Goal: Task Accomplishment & Management: Use online tool/utility

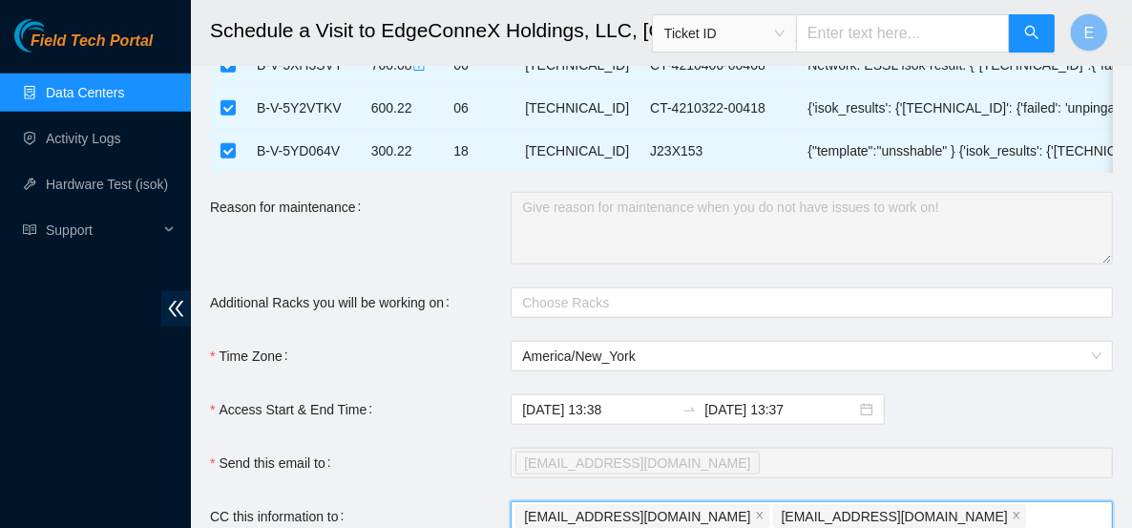
scroll to position [986, 0]
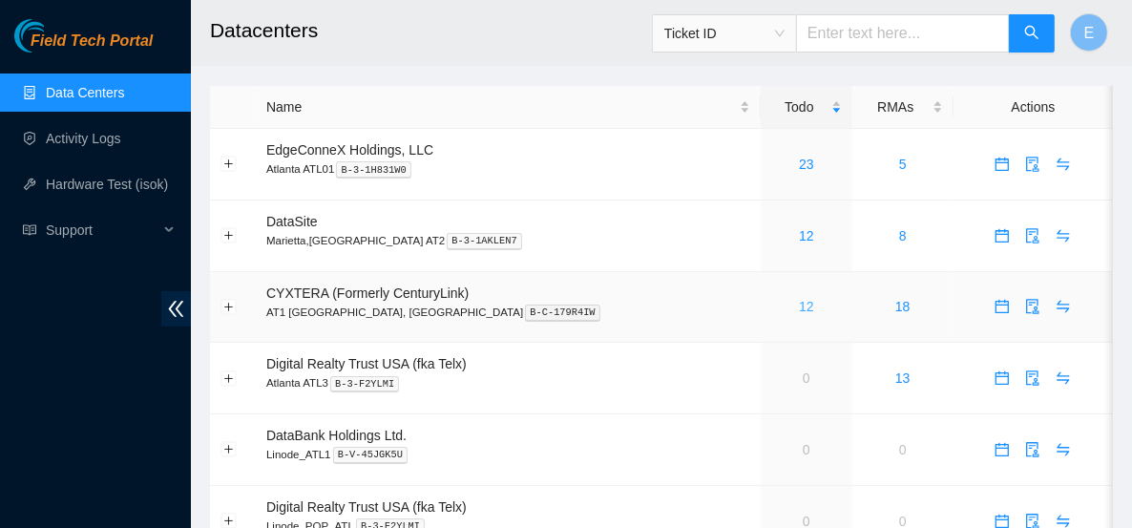
click at [799, 304] on link "12" at bounding box center [806, 306] width 15 height 15
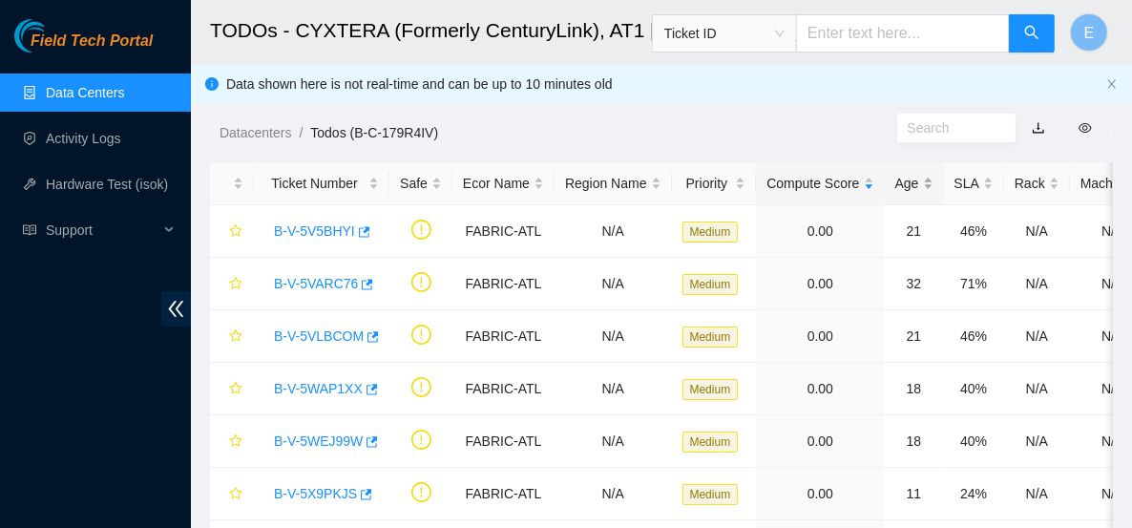
click at [895, 177] on div "Age" at bounding box center [914, 183] width 38 height 21
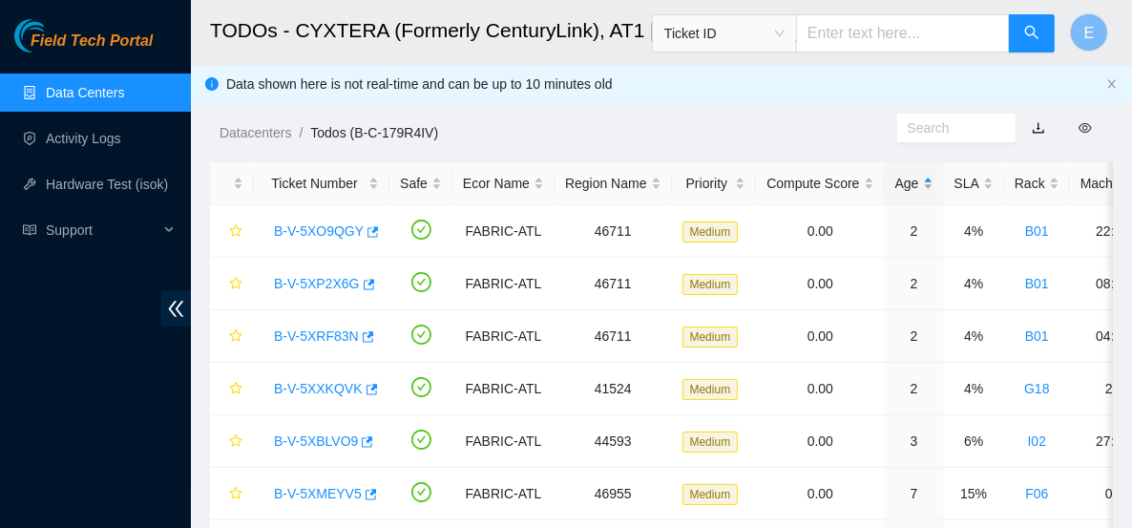
click at [895, 177] on div "Age" at bounding box center [914, 183] width 38 height 21
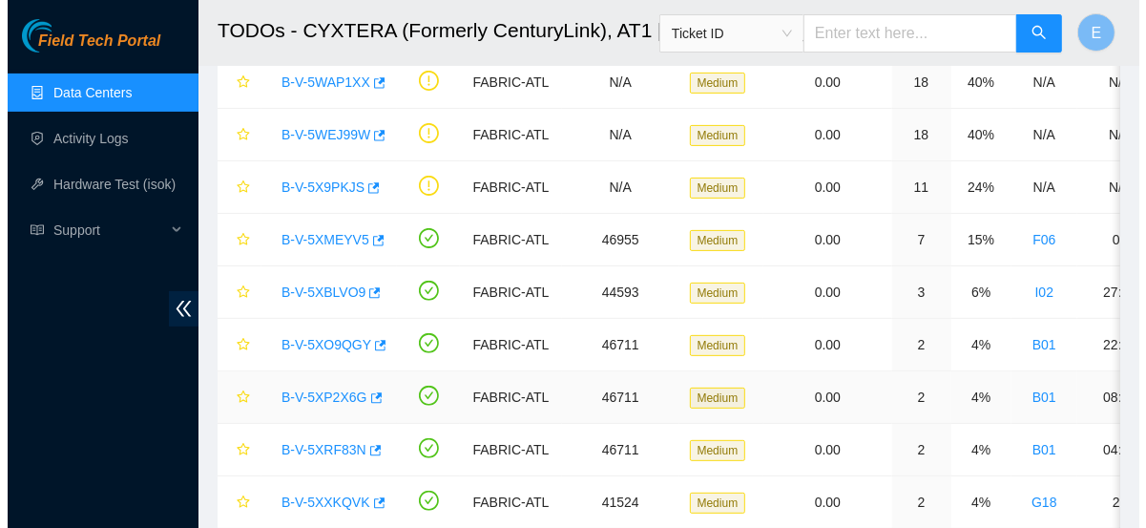
scroll to position [292, 0]
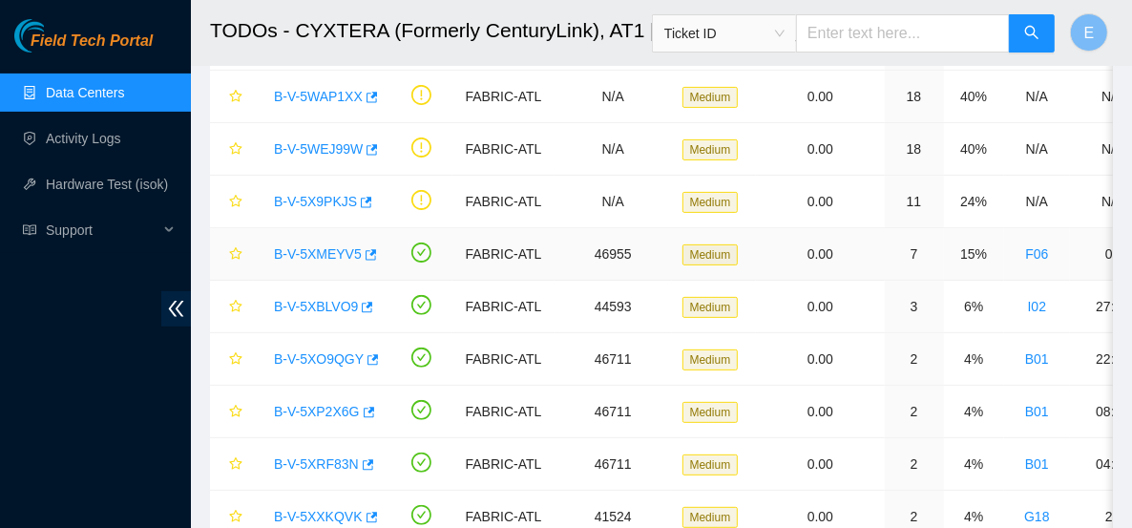
click at [329, 252] on link "B-V-5XMEYV5" at bounding box center [318, 253] width 88 height 15
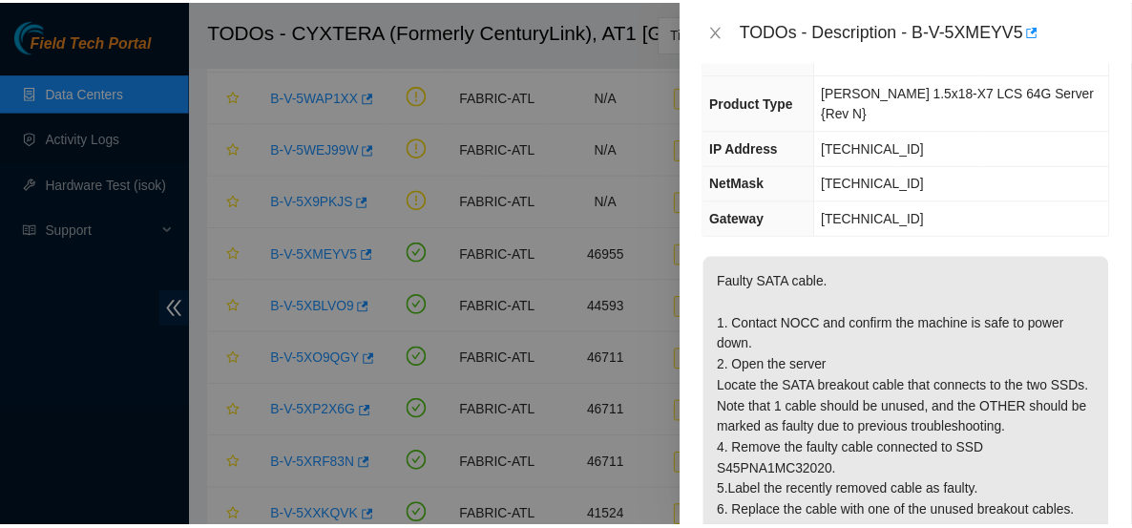
scroll to position [175, 0]
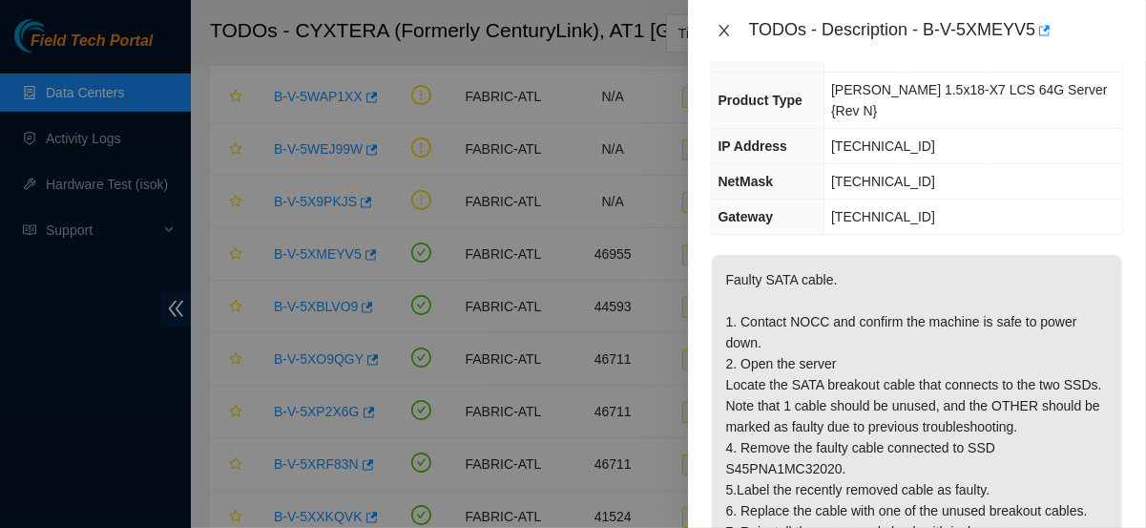
click at [713, 22] on button "Close" at bounding box center [724, 31] width 27 height 18
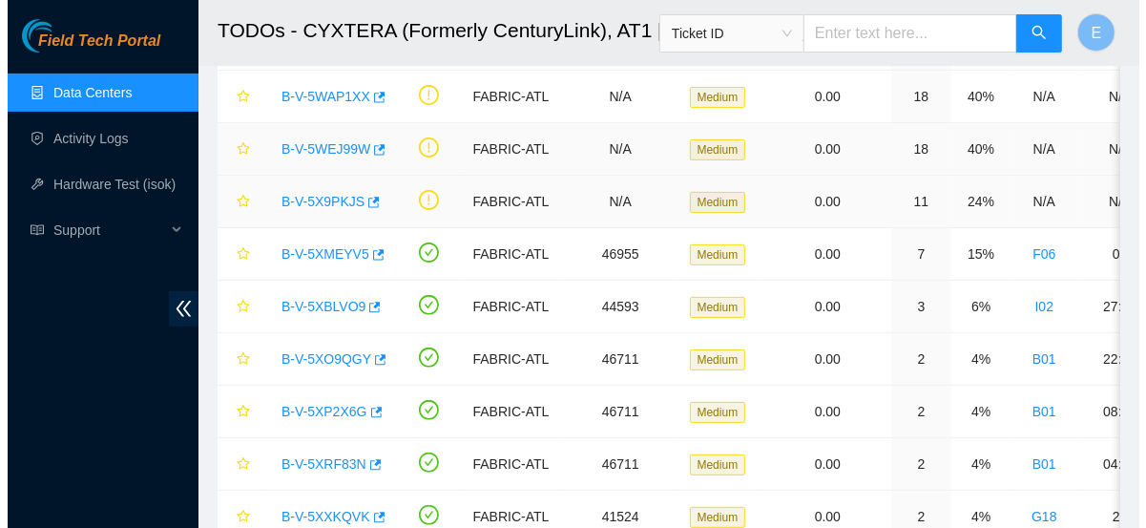
scroll to position [238, 0]
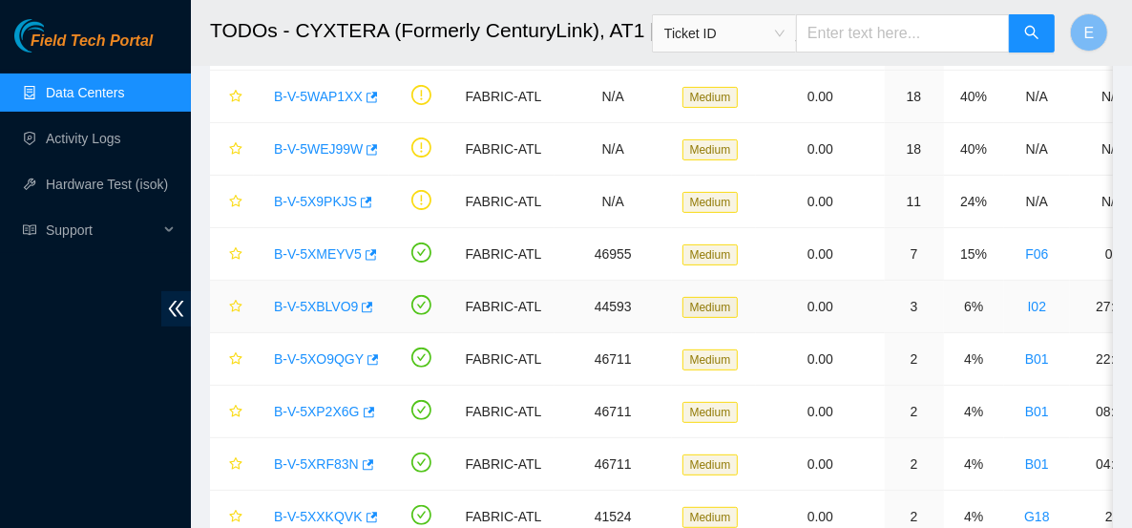
click at [303, 303] on link "B-V-5XBLVO9" at bounding box center [316, 306] width 84 height 15
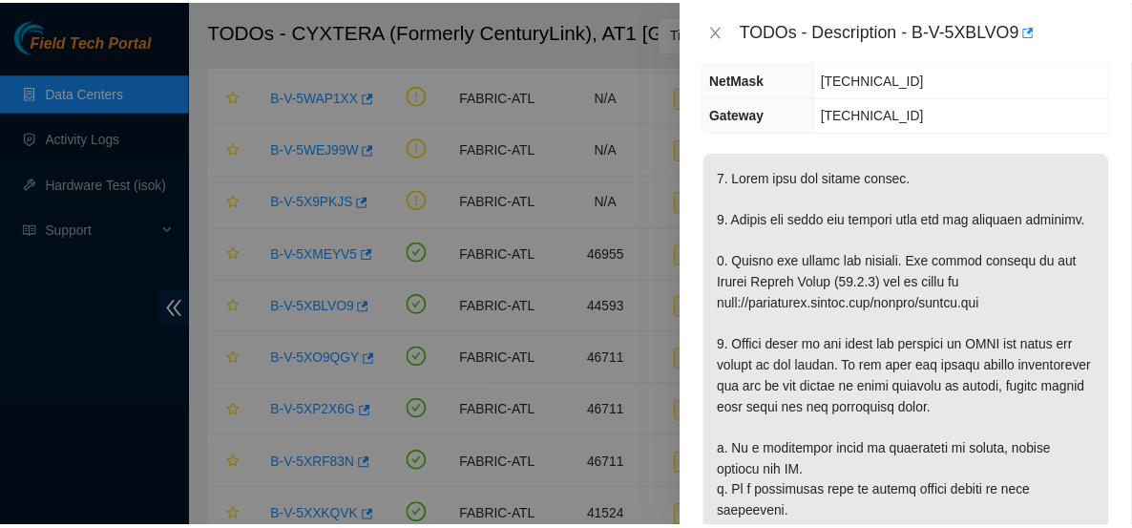
scroll to position [244, 0]
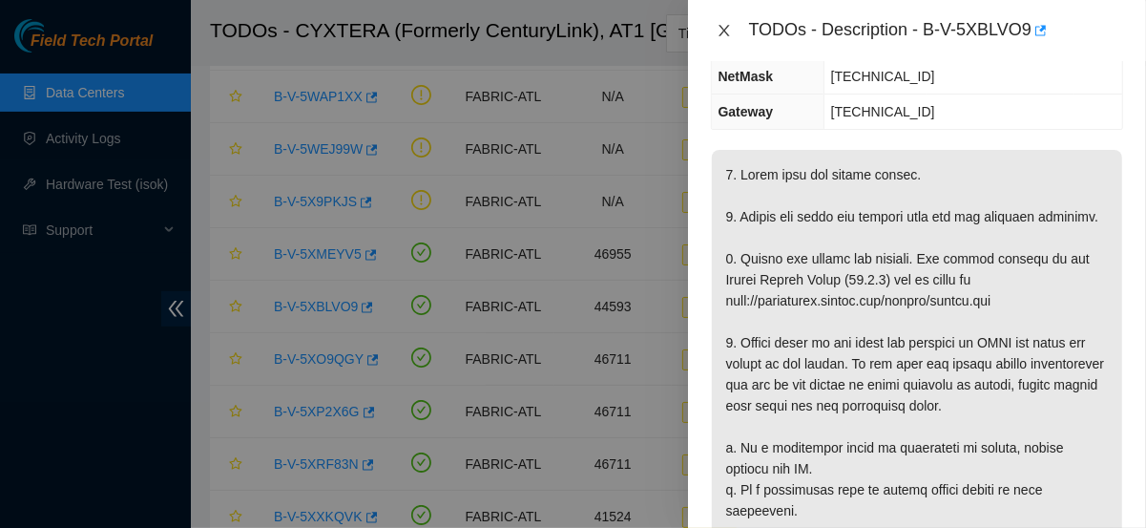
click at [729, 29] on icon "close" at bounding box center [724, 30] width 15 height 15
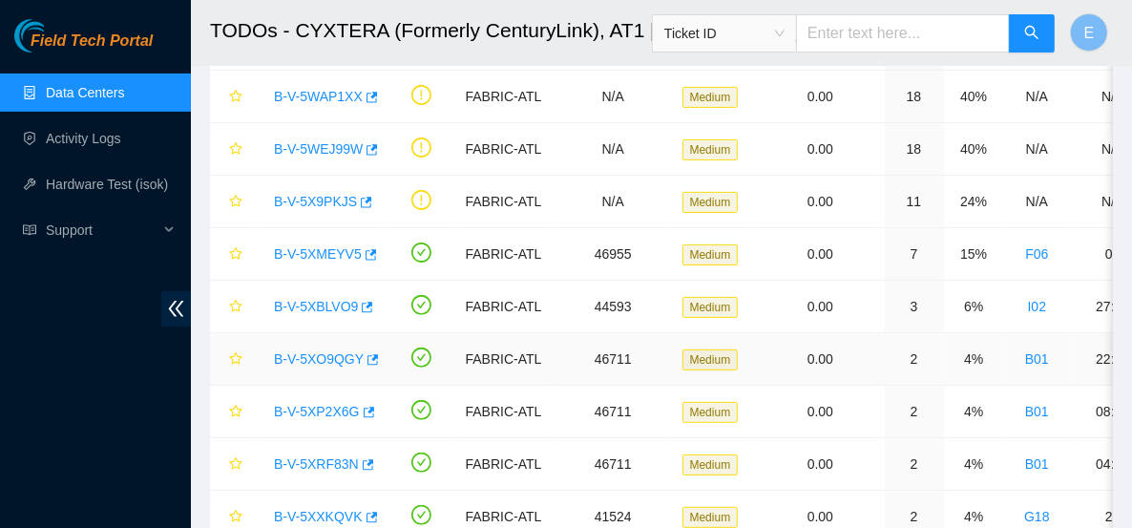
click at [327, 355] on link "B-V-5XO9QGY" at bounding box center [319, 358] width 90 height 15
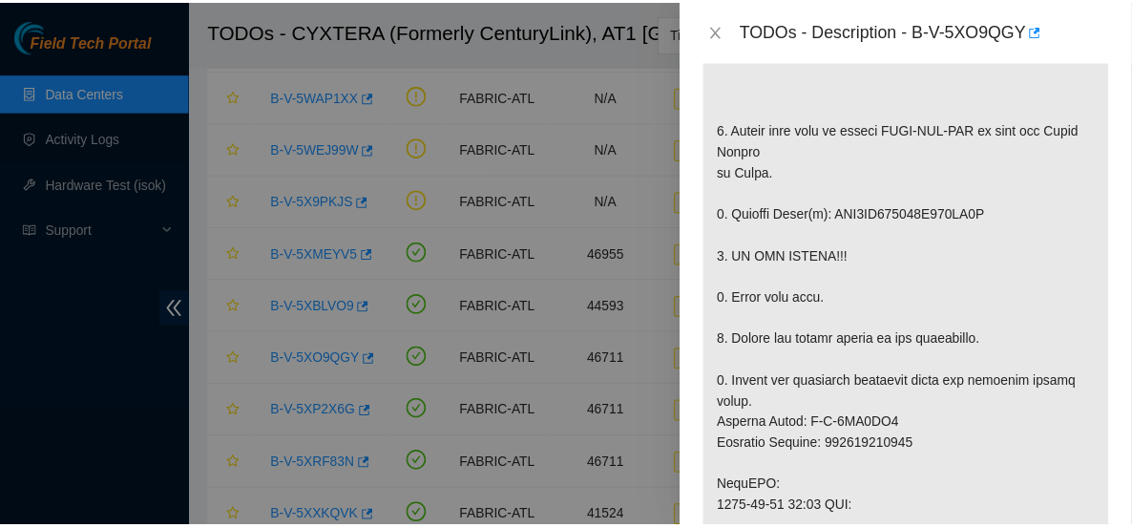
scroll to position [483, 0]
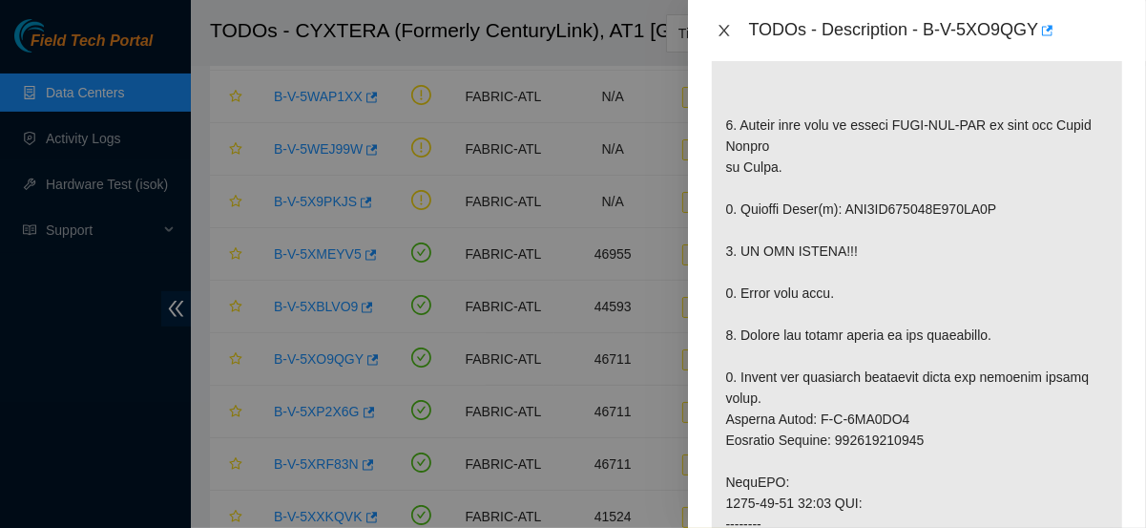
click at [728, 22] on button "Close" at bounding box center [724, 31] width 27 height 18
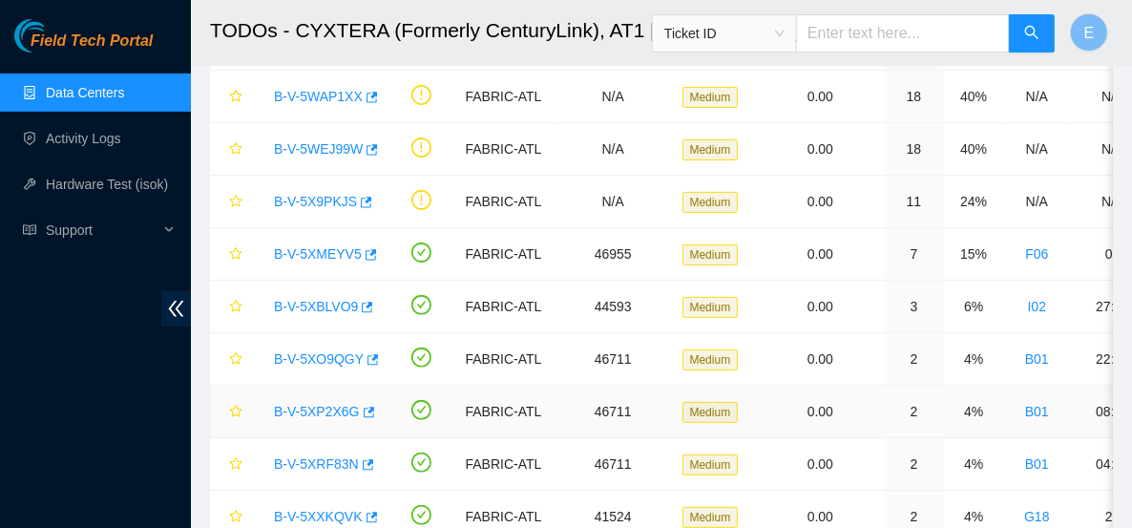
click at [329, 404] on link "B-V-5XP2X6G" at bounding box center [317, 411] width 86 height 15
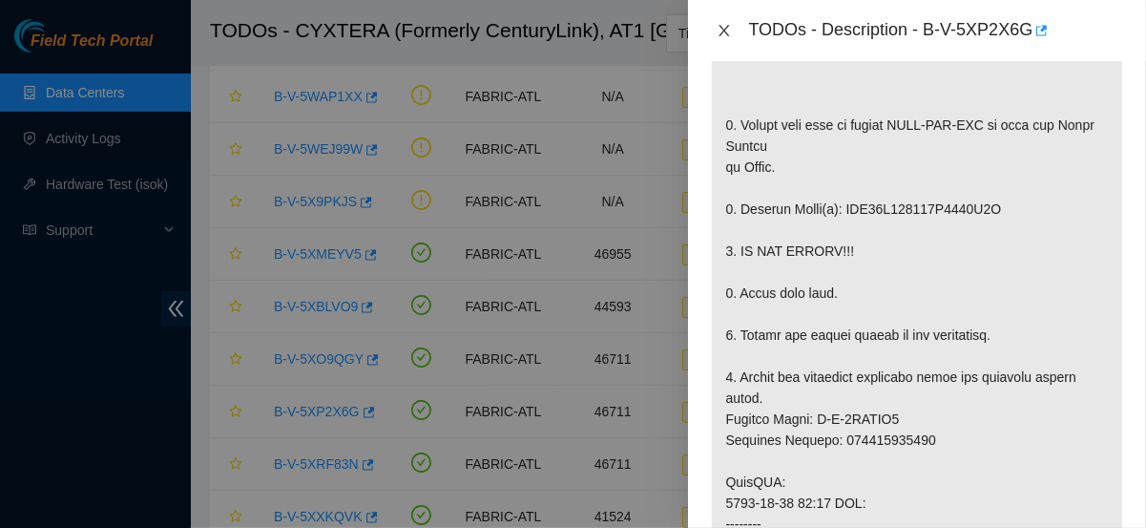
click at [725, 35] on icon "close" at bounding box center [724, 30] width 15 height 15
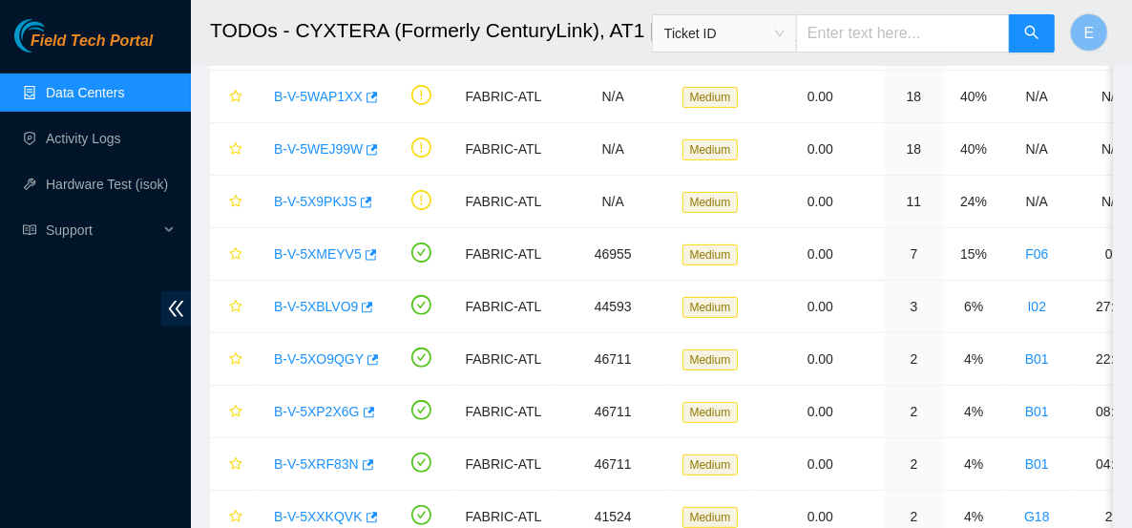
scroll to position [546, 0]
